Goal: Transaction & Acquisition: Purchase product/service

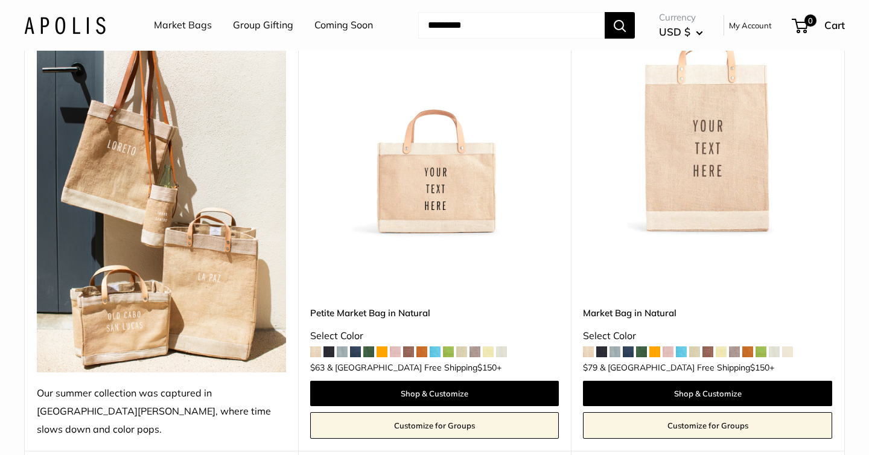
scroll to position [232, 0]
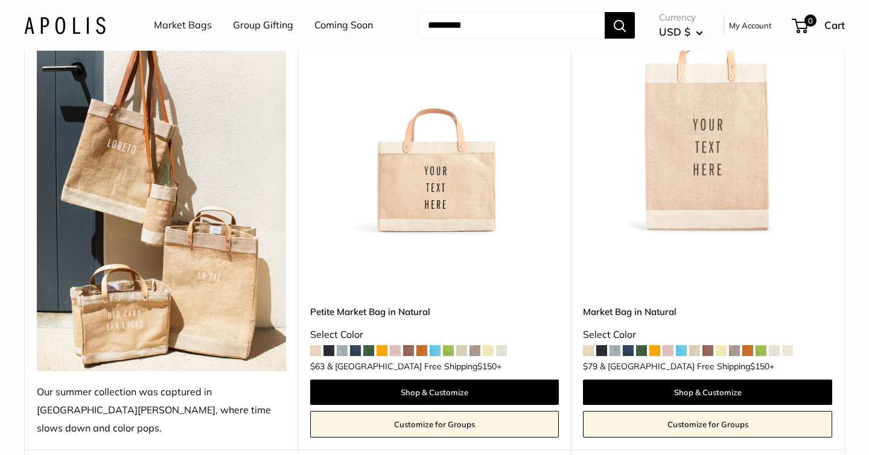
click at [0, 0] on img at bounding box center [0, 0] width 0 height 0
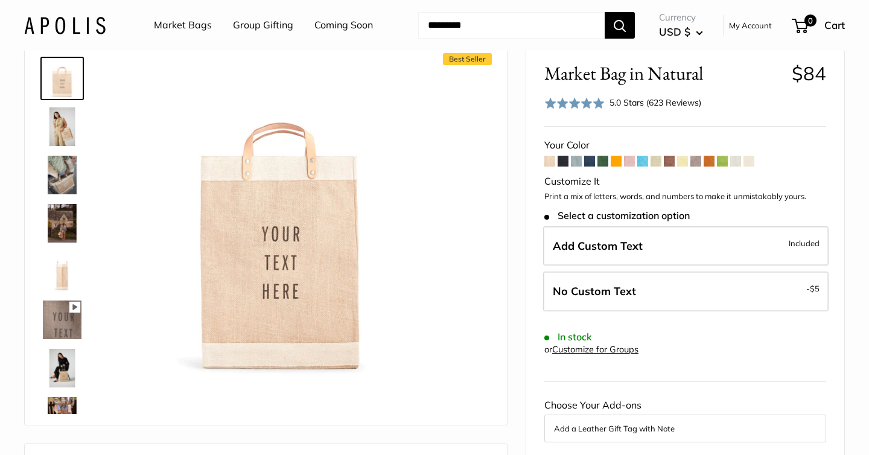
scroll to position [61, 0]
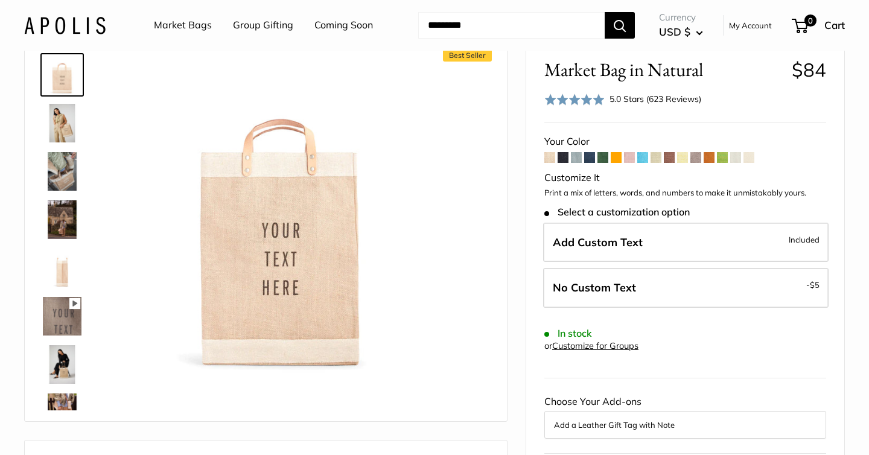
click at [620, 345] on link "Customize for Groups" at bounding box center [595, 345] width 86 height 11
